Goal: Information Seeking & Learning: Learn about a topic

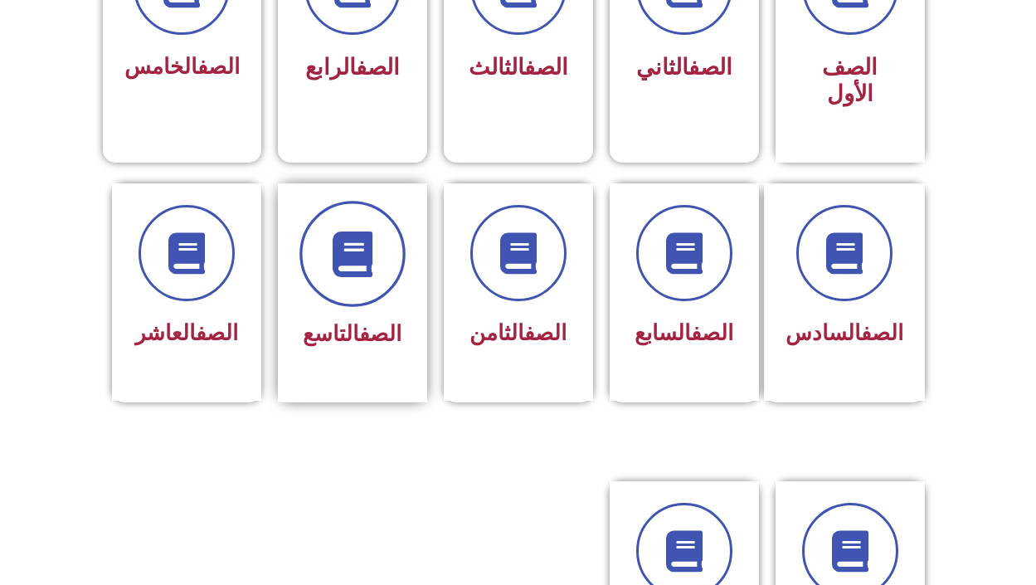
scroll to position [581, 0]
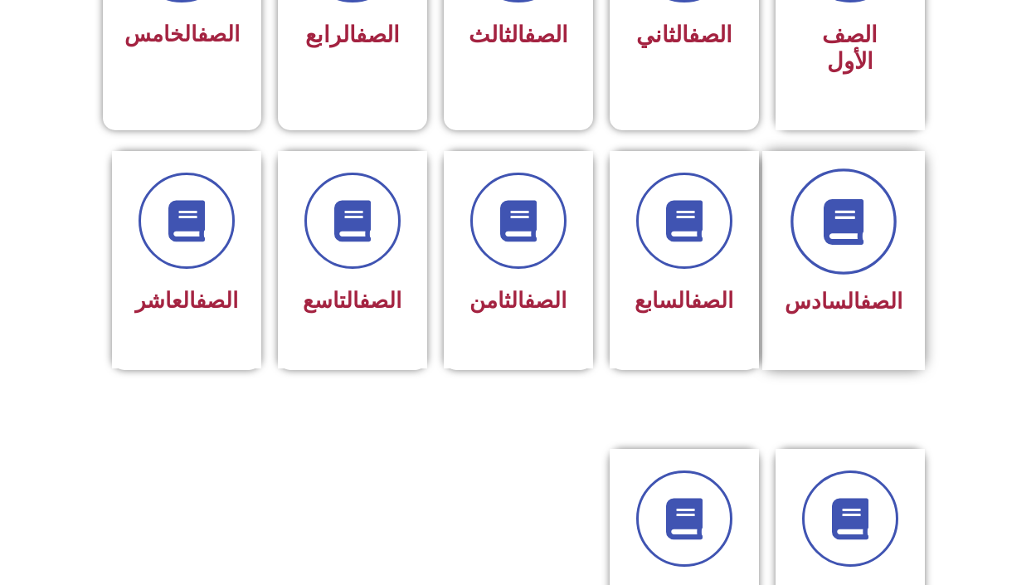
click at [837, 236] on span at bounding box center [843, 221] width 106 height 106
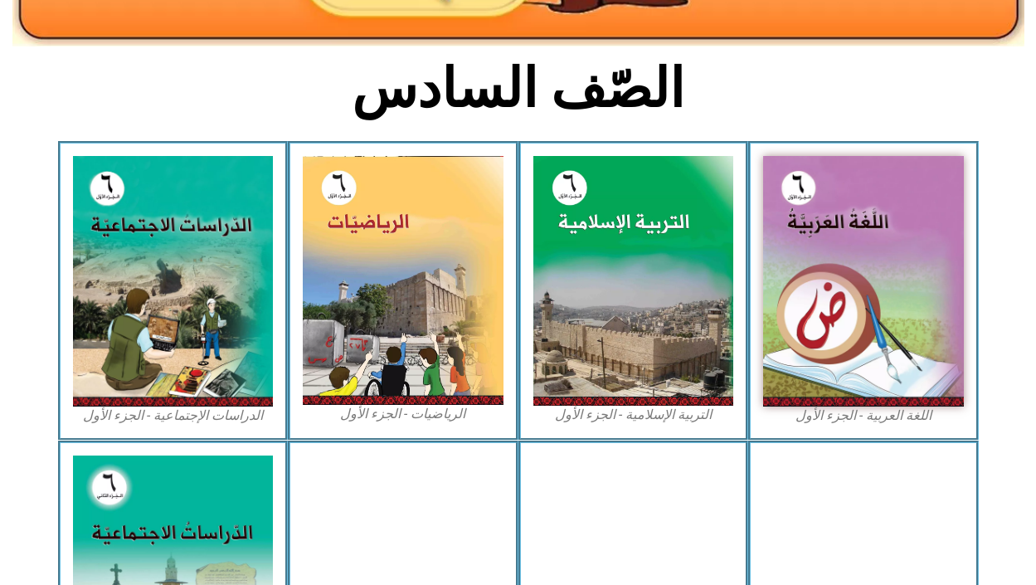
scroll to position [415, 0]
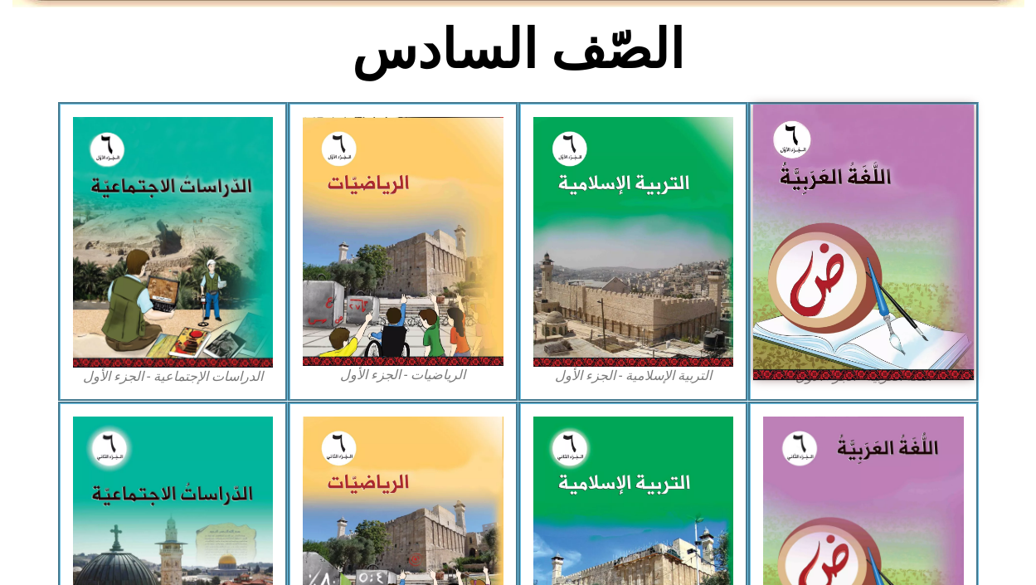
click at [854, 250] on img at bounding box center [863, 242] width 221 height 275
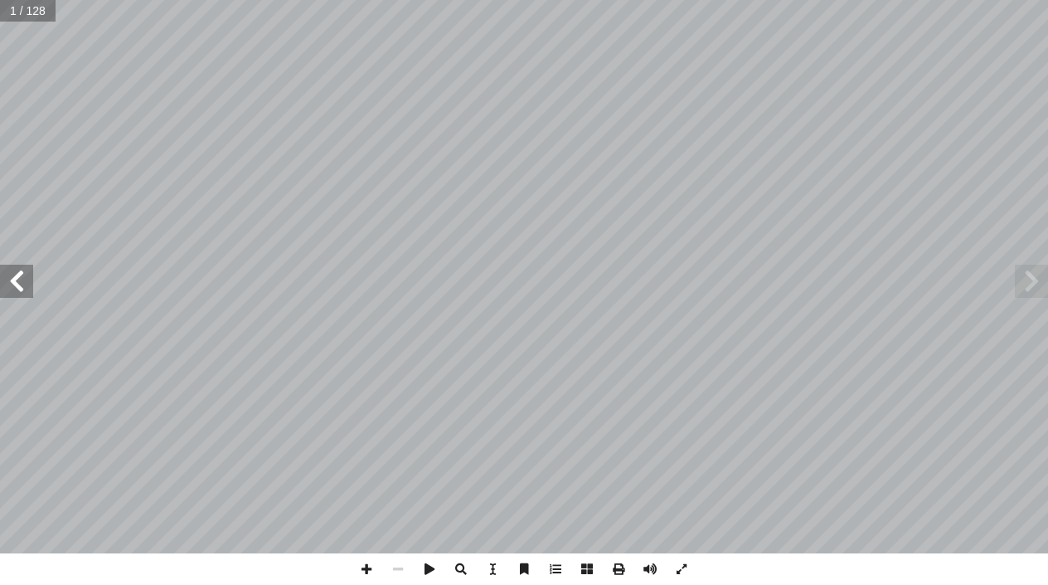
click at [17, 276] on span at bounding box center [16, 281] width 33 height 33
click at [17, 275] on span at bounding box center [16, 281] width 33 height 33
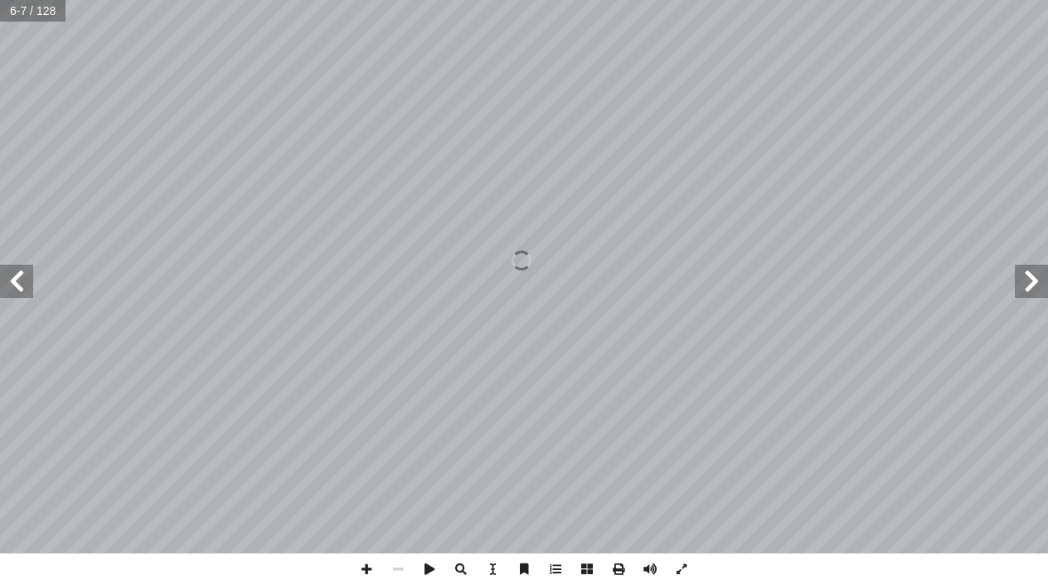
click at [17, 275] on span at bounding box center [16, 281] width 33 height 33
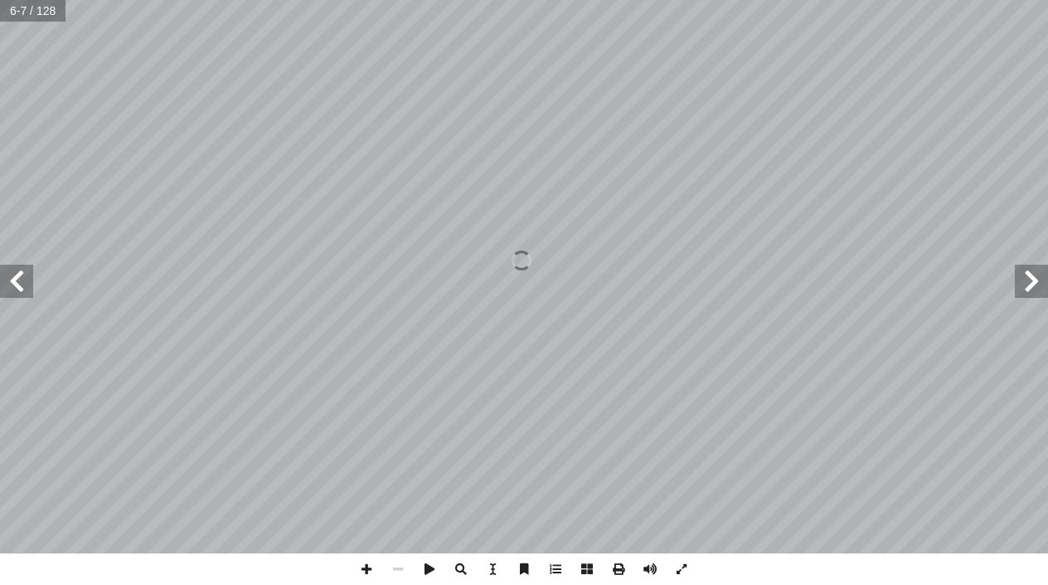
click at [17, 275] on span at bounding box center [16, 281] width 33 height 33
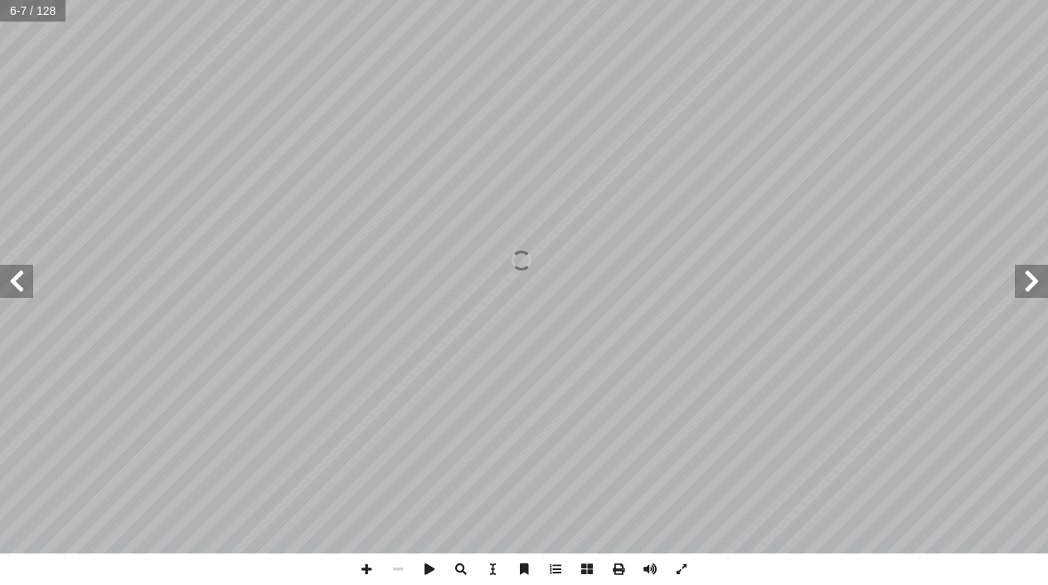
click at [17, 275] on span at bounding box center [16, 281] width 33 height 33
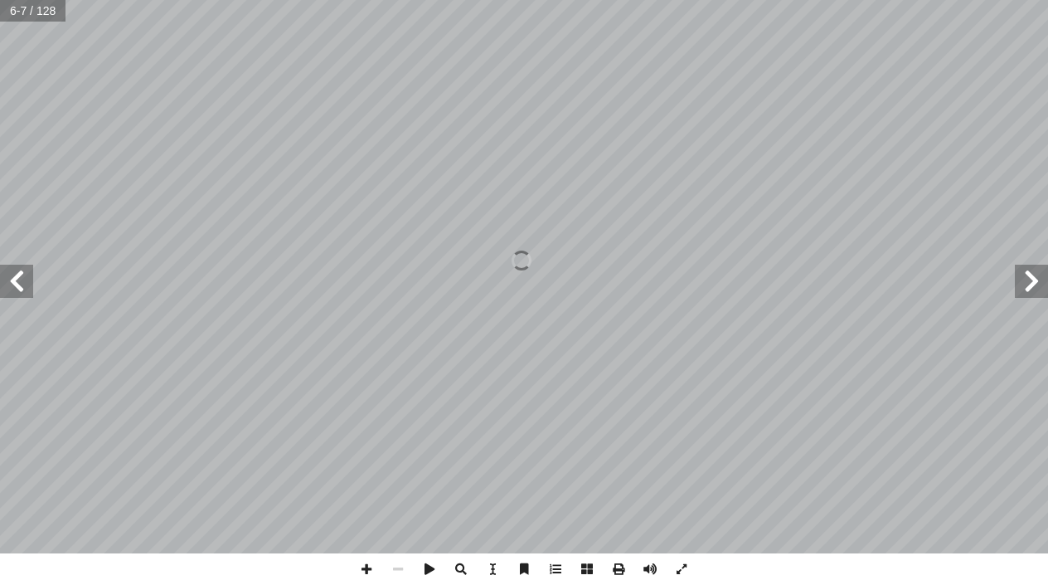
click at [21, 275] on span at bounding box center [16, 281] width 33 height 33
click at [22, 275] on span at bounding box center [16, 281] width 33 height 33
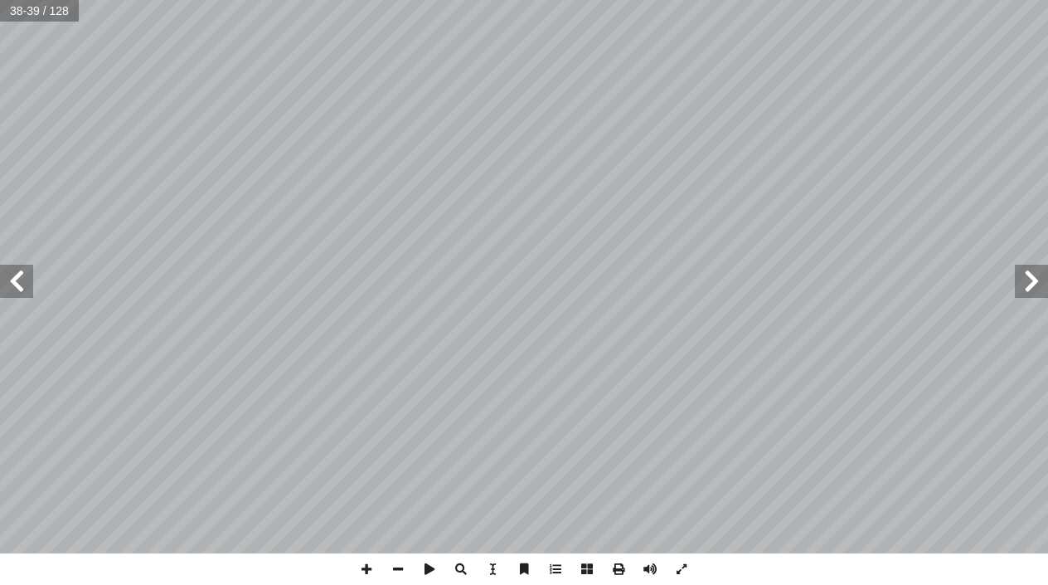
click at [30, 283] on span at bounding box center [16, 281] width 33 height 33
click at [513, 0] on html "الصفحة الرئيسية الصف الأول الصف الثاني الصف الثالث الصف الرابع الصف الخامس الصف…" at bounding box center [524, 75] width 1048 height 151
click at [9, 275] on span at bounding box center [16, 281] width 33 height 33
click at [744, 571] on div "٣٨ َ ن � س ْ ن ِ إ ال� ُ ع َ ن ْ ص َ ي ُ ن � س ْ ح ِ إ ال� ُ ة َ راء ِ الق ! َ …" at bounding box center [524, 292] width 1048 height 585
click at [750, 578] on div "٣٨ َ ن � س ْ ن ِ إ ال� ُ ع َ ن ْ ص َ ي ُ ن � س ْ ح ِ إ ال� ُ ة َ راء ِ الق ! َ …" at bounding box center [524, 292] width 1048 height 585
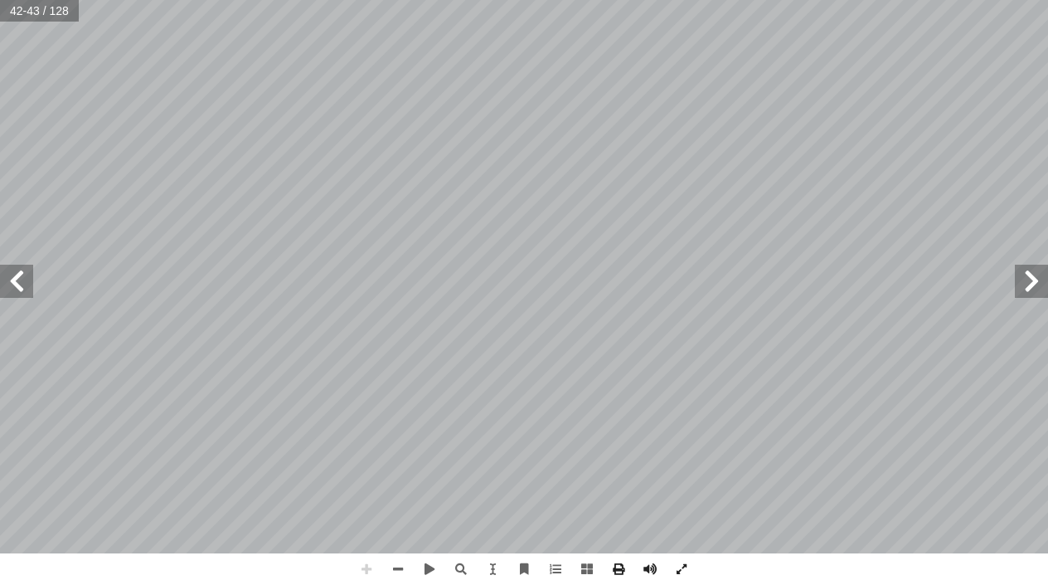
click at [14, 287] on span at bounding box center [16, 281] width 33 height 33
click at [1032, 287] on span at bounding box center [1031, 281] width 33 height 33
click at [1036, 151] on html "الصفحة الرئيسية الصف الأول الصف الثاني الصف الثالث الصف الرابع الصف الخامس الصف…" at bounding box center [524, 75] width 1048 height 151
click at [1031, 291] on span at bounding box center [1031, 281] width 33 height 33
click at [20, 292] on span at bounding box center [16, 281] width 33 height 33
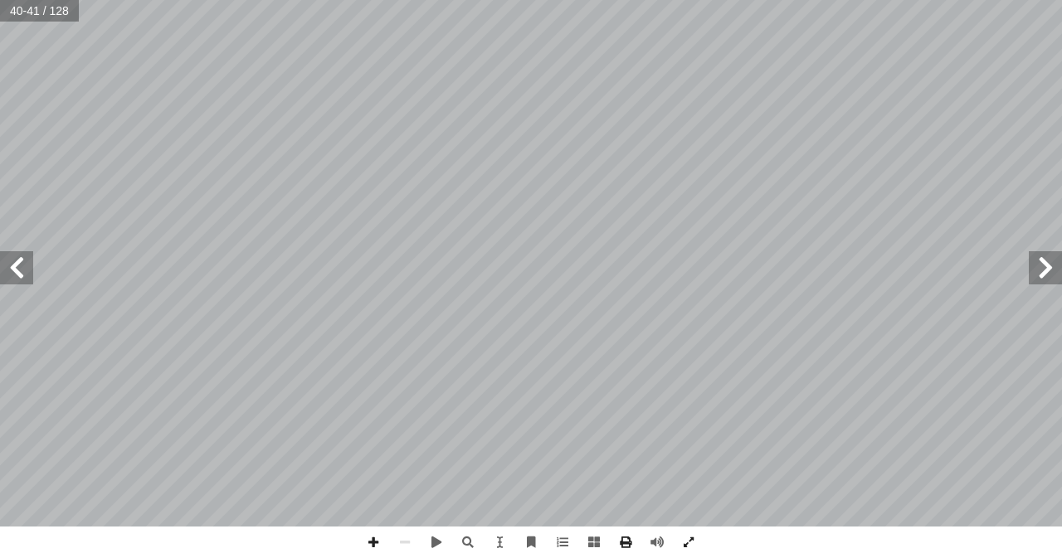
click at [8, 270] on span at bounding box center [16, 267] width 33 height 33
click at [371, 541] on span at bounding box center [373, 543] width 32 height 32
click at [873, 260] on div "٣٨ َ ن � س ْ ن ِ إ ال� ُ ع َ ن ْ ص َ ي ُ ن � س ْ ح ِ إ ال� ُ ة َ راء ِ الق ! َ …" at bounding box center [531, 263] width 1062 height 527
drag, startPoint x: 1054, startPoint y: 275, endPoint x: 946, endPoint y: 529, distance: 275.8
click at [988, 151] on html "الصفحة الرئيسية الصف الأول الصف الثاني الصف الثالث الصف الرابع الصف الخامس الصف…" at bounding box center [531, 75] width 1062 height 151
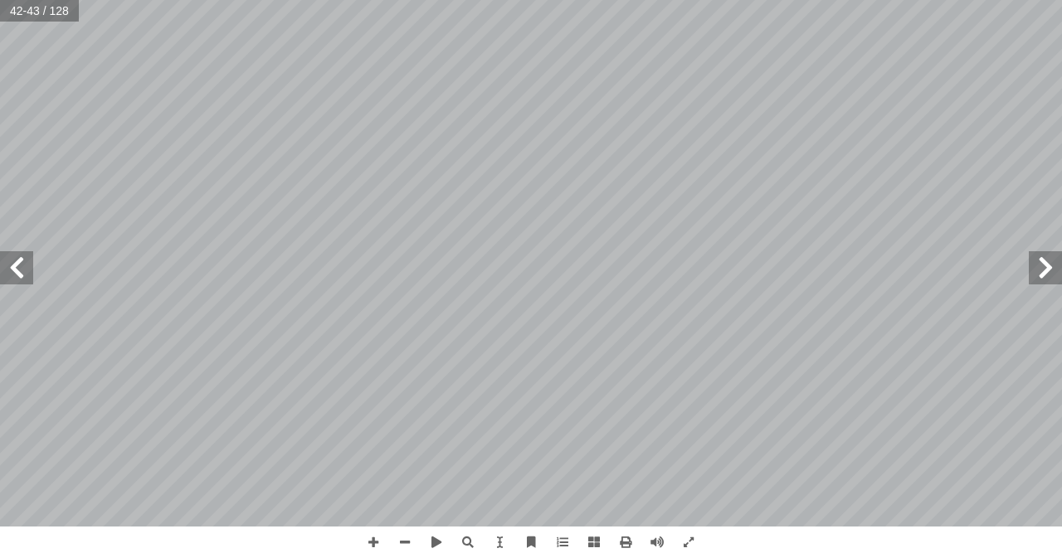
click at [1029, 479] on div "٣٨ َ ن � س ْ ن ِ إ ال� ُ ع َ ن ْ ص َ ي ُ ن � س ْ ح ِ إ ال� ُ ة َ راء ِ الق ! َ …" at bounding box center [531, 279] width 1062 height 558
